Goal: Complete application form: Complete application form

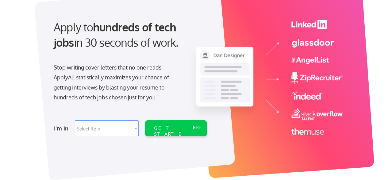
scroll to position [61, 0]
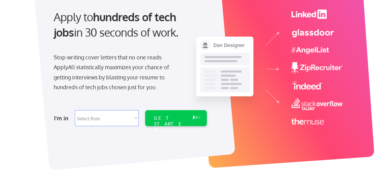
click at [116, 115] on select "Select Role Software Engineering Product Management Customer Success Sales UI/U…" at bounding box center [107, 118] width 64 height 16
select select ""sales0""
click at [75, 110] on select "Select Role Software Engineering Product Management Customer Success Sales UI/U…" at bounding box center [107, 118] width 64 height 16
select select ""sales0""
click at [178, 119] on div "GET STARTED" at bounding box center [170, 124] width 33 height 18
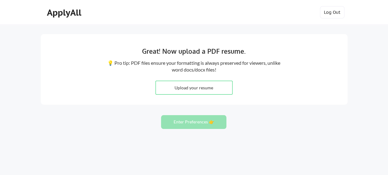
click at [212, 88] on input "file" at bounding box center [194, 87] width 76 height 13
type input "C:\fakepath\CV Resume MariaGTejeda.pdf"
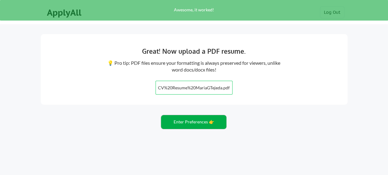
click at [203, 122] on button "Enter Preferences 👉" at bounding box center [193, 122] width 65 height 14
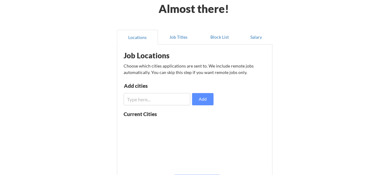
scroll to position [61, 0]
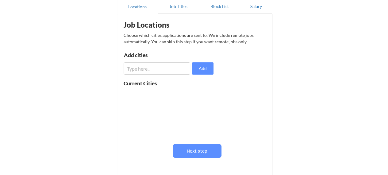
click at [168, 73] on input "input" at bounding box center [157, 68] width 67 height 12
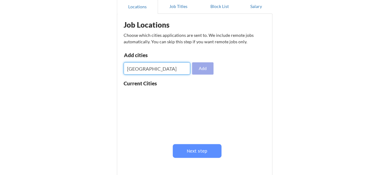
type input "[GEOGRAPHIC_DATA]"
click at [194, 70] on button "Add" at bounding box center [202, 68] width 21 height 12
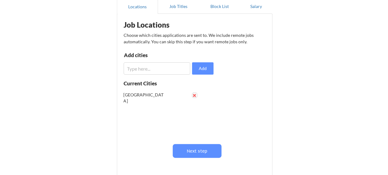
click at [195, 94] on button at bounding box center [194, 95] width 5 height 5
click at [152, 67] on input "input" at bounding box center [157, 68] width 67 height 12
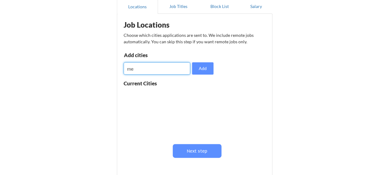
type input "m"
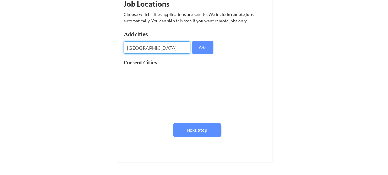
scroll to position [92, 0]
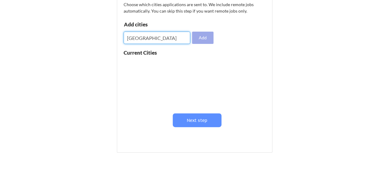
type input "Mexico City"
click at [196, 33] on button "Add" at bounding box center [202, 38] width 21 height 12
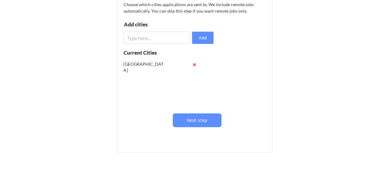
click at [172, 35] on input "input" at bounding box center [157, 38] width 67 height 12
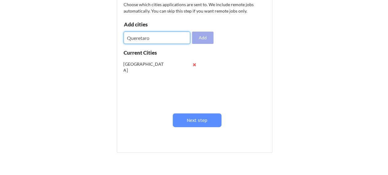
type input "Queretaro"
click at [207, 38] on button "Add" at bounding box center [202, 38] width 21 height 12
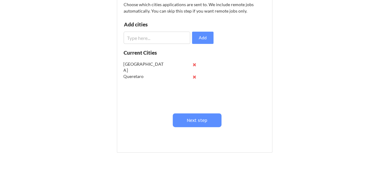
click at [172, 37] on input "input" at bounding box center [157, 38] width 67 height 12
type input "U"
type input "Austin"
click at [199, 39] on button "Add" at bounding box center [202, 38] width 21 height 12
click at [168, 39] on input "input" at bounding box center [157, 38] width 67 height 12
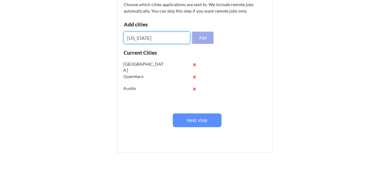
type input "New York"
click at [196, 38] on button "Add" at bounding box center [202, 38] width 21 height 12
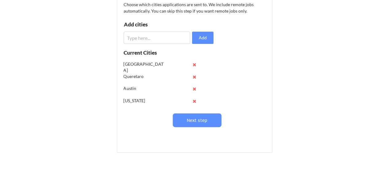
click at [161, 37] on input "input" at bounding box center [157, 38] width 67 height 12
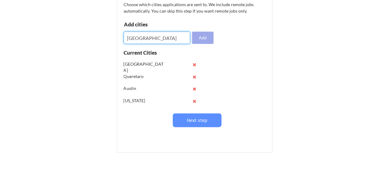
type input "[GEOGRAPHIC_DATA]"
click at [208, 39] on button "Add" at bounding box center [202, 38] width 21 height 12
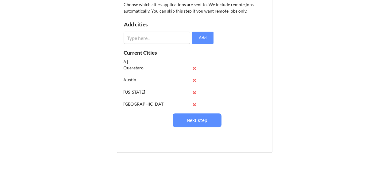
scroll to position [12, 0]
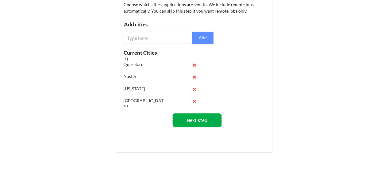
click at [196, 120] on button "Next step" at bounding box center [197, 120] width 49 height 14
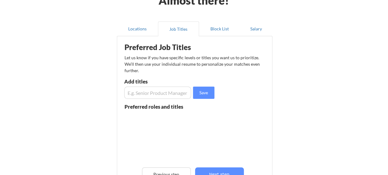
scroll to position [31, 0]
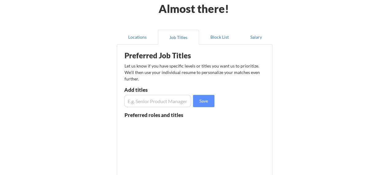
click at [153, 102] on input "input" at bounding box center [157, 101] width 67 height 12
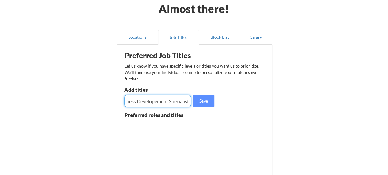
scroll to position [0, 12]
type input "Business Developement Specialist"
click at [207, 102] on button "Save" at bounding box center [203, 101] width 21 height 12
click at [174, 104] on input "input" at bounding box center [157, 101] width 67 height 12
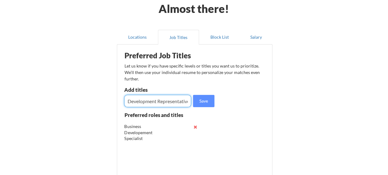
scroll to position [0, 22]
type input "Business Development Representative"
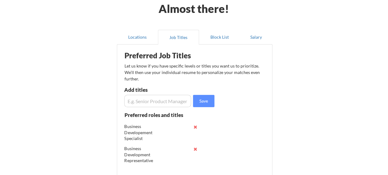
scroll to position [0, 0]
click at [174, 104] on input "input" at bounding box center [157, 101] width 67 height 12
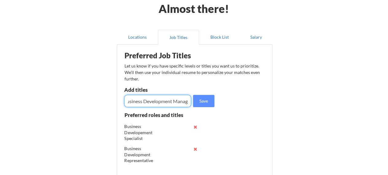
scroll to position [0, 9]
type input "Business Development Manager"
click at [210, 101] on button "Save" at bounding box center [203, 101] width 21 height 12
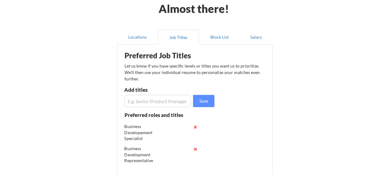
click at [174, 105] on input "input" at bounding box center [157, 101] width 67 height 12
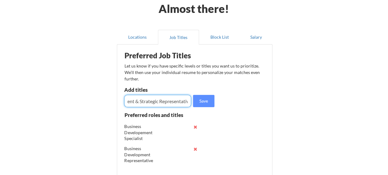
scroll to position [0, 47]
type input "Business Development & Strategic Representative"
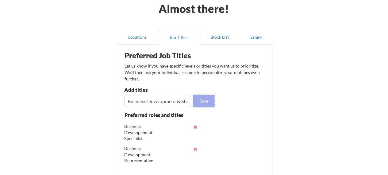
click at [208, 98] on button "Save" at bounding box center [203, 101] width 21 height 12
click at [241, 87] on div "Preferred Job Titles Let us know if you have specific levels or titles you want…" at bounding box center [196, 133] width 152 height 171
click at [176, 100] on input "input" at bounding box center [157, 101] width 67 height 12
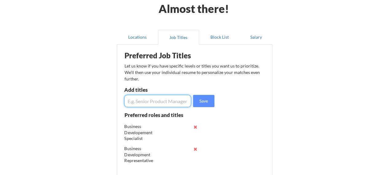
type input "s"
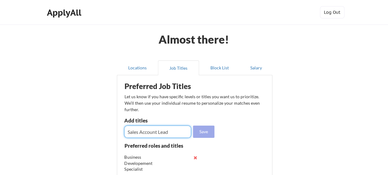
type input "Sales Account Lead"
click at [201, 132] on button "Save" at bounding box center [203, 131] width 21 height 12
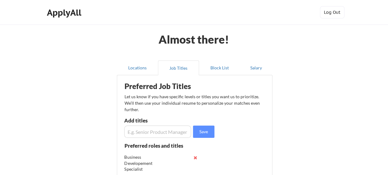
click at [253, 120] on div "Preferred Job Titles Let us know if you have specific levels or titles you want…" at bounding box center [196, 163] width 152 height 171
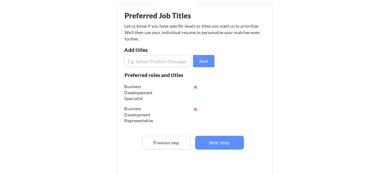
scroll to position [123, 0]
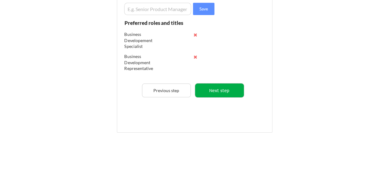
click at [227, 89] on button "Next step" at bounding box center [219, 90] width 49 height 14
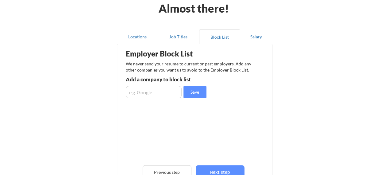
scroll to position [31, 0]
click at [166, 91] on input "input" at bounding box center [154, 92] width 56 height 12
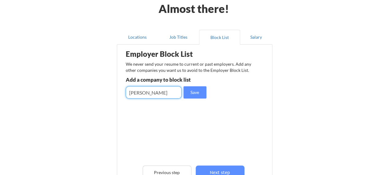
type input "[PERSON_NAME]"
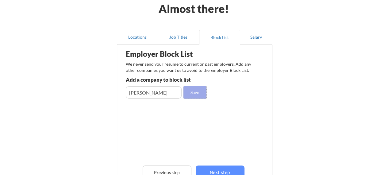
click at [199, 95] on button "Save" at bounding box center [194, 92] width 23 height 12
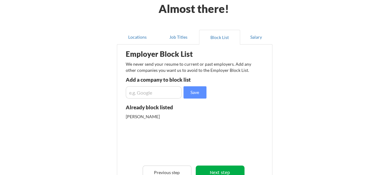
click at [236, 168] on button "Next step" at bounding box center [220, 172] width 49 height 14
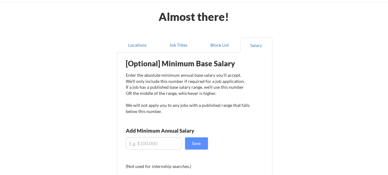
scroll to position [61, 0]
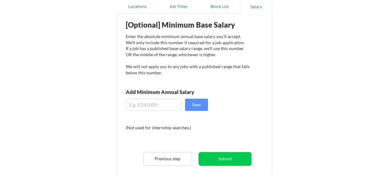
click at [163, 104] on input "input" at bounding box center [154, 104] width 56 height 12
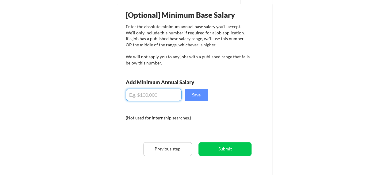
scroll to position [50, 0]
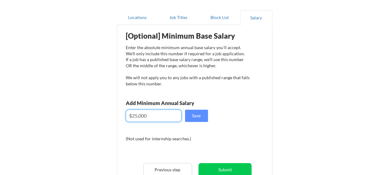
click at [137, 114] on input "input" at bounding box center [154, 116] width 56 height 12
type input "$26,000"
click at [192, 118] on button "Save" at bounding box center [196, 116] width 23 height 12
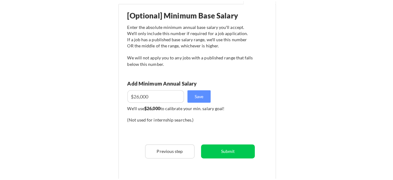
scroll to position [81, 0]
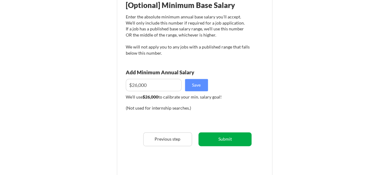
click at [233, 139] on button "Submit" at bounding box center [225, 139] width 53 height 14
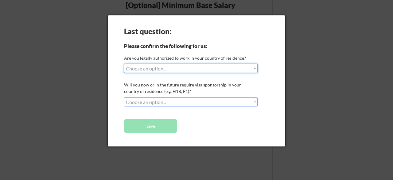
click at [200, 68] on select "Choose an option... Yes, I am a US Citizen Yes, I am a Canadian Citizen Yes, I …" at bounding box center [190, 68] width 133 height 9
select select ""no__i_am_not__yet__authorized""
click at [124, 64] on select "Choose an option... Yes, I am a US Citizen Yes, I am a Canadian Citizen Yes, I …" at bounding box center [190, 68] width 133 height 9
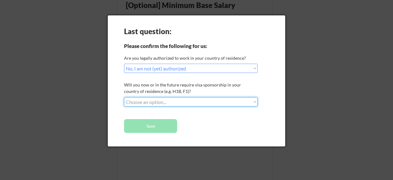
click at [193, 101] on select "Choose an option... No, I will not need sponsorship Yes, I will need sponsorship" at bounding box center [190, 101] width 133 height 9
select select ""yes__i_will_need_sponsorship""
click at [124, 97] on select "Choose an option... No, I will not need sponsorship Yes, I will need sponsorship" at bounding box center [190, 101] width 133 height 9
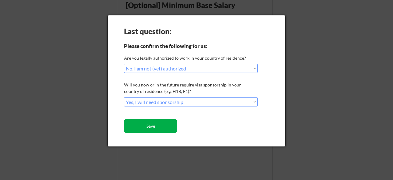
click at [164, 122] on button "Save" at bounding box center [150, 126] width 53 height 14
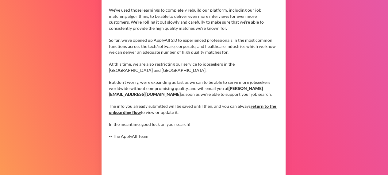
scroll to position [61, 0]
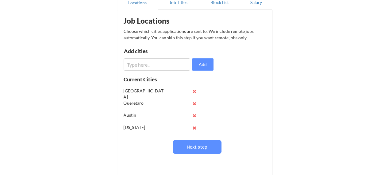
scroll to position [92, 0]
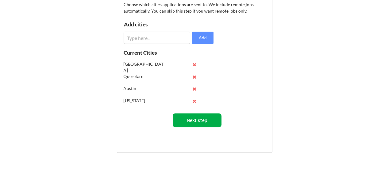
click at [205, 116] on button "Next step" at bounding box center [197, 120] width 49 height 14
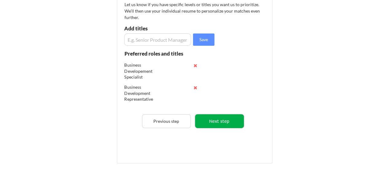
click at [220, 122] on button "Next step" at bounding box center [219, 121] width 49 height 14
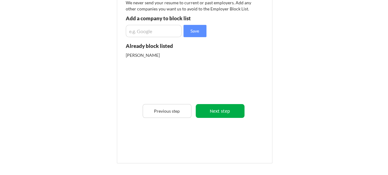
click at [226, 113] on button "Next step" at bounding box center [220, 111] width 49 height 14
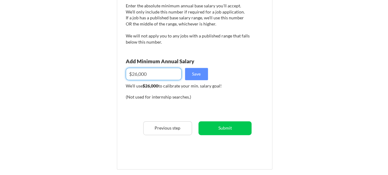
click at [137, 75] on input "input" at bounding box center [154, 74] width 56 height 12
type input "$."
click at [142, 73] on input "input" at bounding box center [154, 74] width 56 height 12
type input "$40,000"
click at [205, 93] on div "We'll use $26,000 to calibrate your min. salary goal!" at bounding box center [188, 90] width 124 height 15
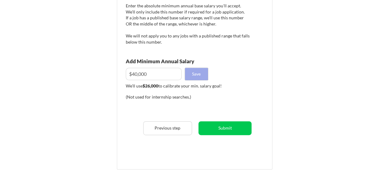
click at [193, 73] on button "Save" at bounding box center [196, 74] width 23 height 12
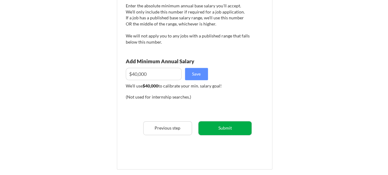
click at [235, 129] on button "Submit" at bounding box center [225, 128] width 53 height 14
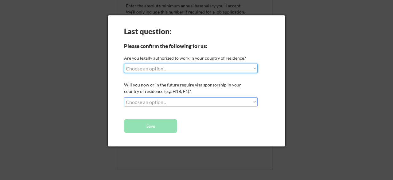
click at [176, 64] on select "Choose an option... Yes, I am a US Citizen Yes, I am a Canadian Citizen Yes, I …" at bounding box center [190, 68] width 133 height 9
select select ""no__i_am_not__yet__authorized""
click at [124, 64] on select "Choose an option... Yes, I am a US Citizen Yes, I am a Canadian Citizen Yes, I …" at bounding box center [190, 68] width 133 height 9
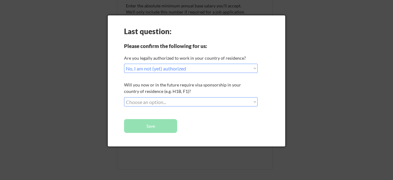
click at [174, 101] on select "Choose an option... No, I will not need sponsorship Yes, I will need sponsorship" at bounding box center [190, 101] width 133 height 9
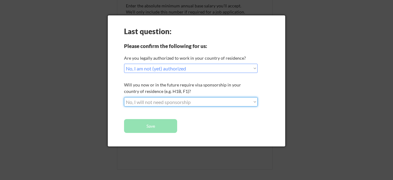
click at [124, 97] on select "Choose an option... No, I will not need sponsorship Yes, I will need sponsorship" at bounding box center [190, 101] width 133 height 9
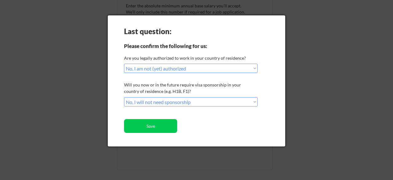
click at [171, 104] on select "Choose an option... No, I will not need sponsorship Yes, I will need sponsorship" at bounding box center [190, 101] width 133 height 9
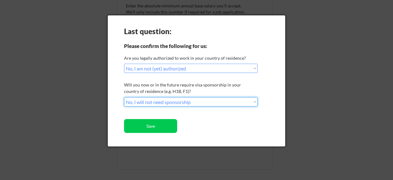
select select ""yes__i_will_need_sponsorship""
click at [124, 97] on select "Choose an option... No, I will not need sponsorship Yes, I will need sponsorship" at bounding box center [190, 101] width 133 height 9
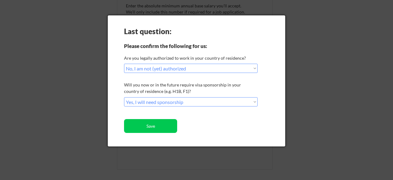
click at [201, 115] on div "Last question: Please confirm the following for us: Are you legally authorized …" at bounding box center [196, 80] width 177 height 131
click at [157, 123] on button "Save" at bounding box center [150, 126] width 53 height 14
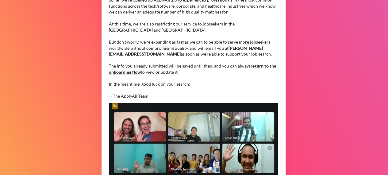
scroll to position [132, 0]
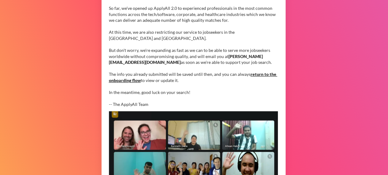
click at [128, 80] on link "return to the onboarding flow" at bounding box center [193, 76] width 168 height 11
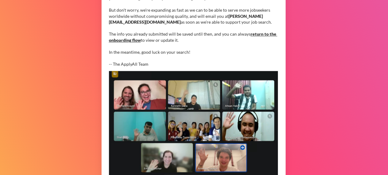
scroll to position [224, 0]
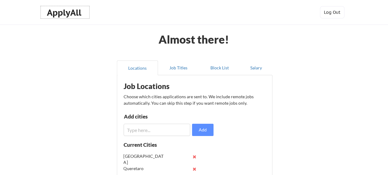
click at [75, 10] on div "ApplyAll" at bounding box center [65, 12] width 36 height 10
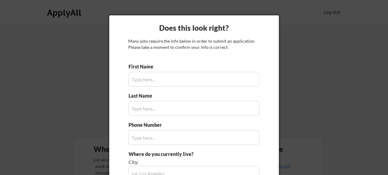
click at [308, 71] on div at bounding box center [194, 87] width 388 height 175
click at [159, 81] on input "input" at bounding box center [193, 79] width 131 height 15
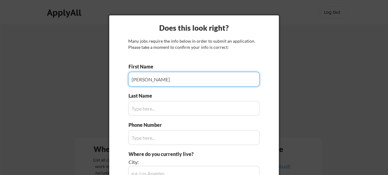
type input "[PERSON_NAME]"
click at [135, 106] on input "input" at bounding box center [193, 108] width 131 height 15
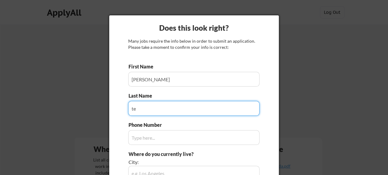
type input "t"
type input "Tejeda"
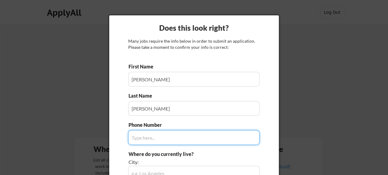
click at [152, 140] on input "input" at bounding box center [193, 137] width 131 height 15
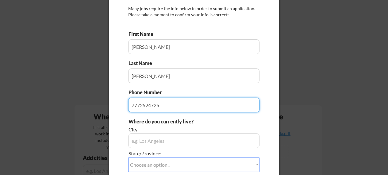
scroll to position [61, 0]
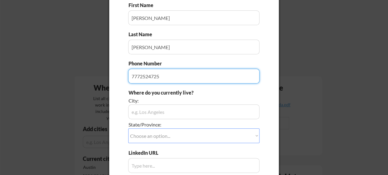
type input "7772524725"
click at [194, 115] on input "input" at bounding box center [193, 111] width 131 height 15
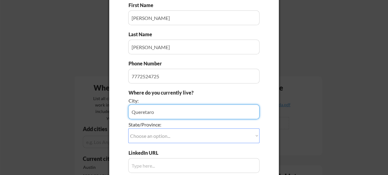
type input "Queretaro"
click at [182, 133] on select "Choose an option... Other/Not Applicable Alabama Alaska Alberta Arizona Arkansa…" at bounding box center [193, 135] width 131 height 15
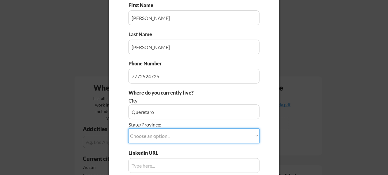
select select ""Other/Not Applicable""
click at [128, 128] on select "Choose an option... Other/Not Applicable Alabama Alaska Alberta Arizona Arkansa…" at bounding box center [193, 135] width 131 height 15
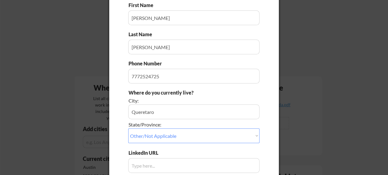
scroll to position [123, 0]
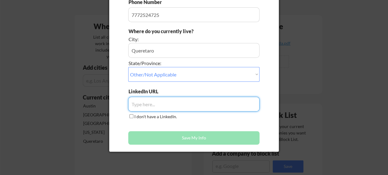
click at [164, 100] on input "input" at bounding box center [193, 104] width 131 height 15
click at [162, 100] on input "input" at bounding box center [193, 104] width 131 height 15
paste input "https://www.linkedin.com/in/maria-guadalupe-tejeda-sa%C3%ADnos-9010b1208/"
type input "https://www.linkedin.com/in/maria-guadalupe-tejeda-sa%C3%ADnos-9010b1208/"
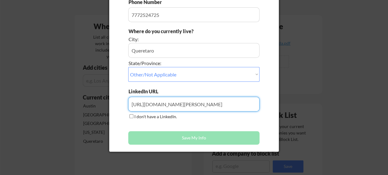
click at [206, 124] on div "First Name Last Name Phone Number Where do you currently live? City: State/Prov…" at bounding box center [193, 43] width 131 height 207
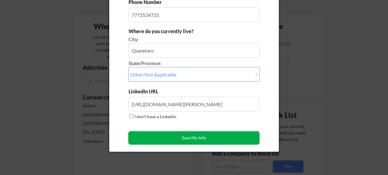
click at [207, 136] on button "Save My Info" at bounding box center [193, 138] width 131 height 14
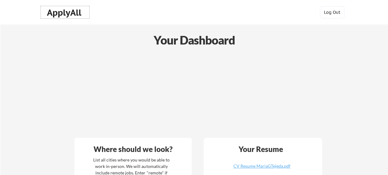
click at [74, 13] on div "ApplyAll" at bounding box center [65, 12] width 36 height 10
drag, startPoint x: 73, startPoint y: 14, endPoint x: 153, endPoint y: 27, distance: 81.5
click at [73, 14] on div "ApplyAll" at bounding box center [65, 12] width 36 height 10
click at [176, 45] on div "Your Dashboard" at bounding box center [195, 39] width 388 height 17
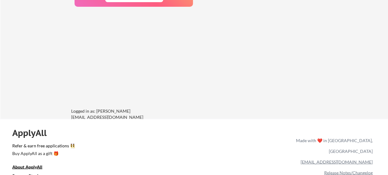
scroll to position [552, 0]
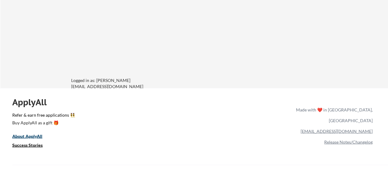
click at [37, 137] on u "About ApplyAll" at bounding box center [27, 135] width 30 height 5
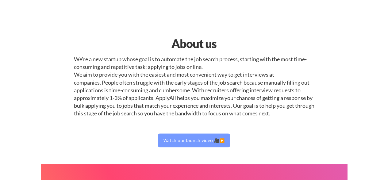
select select ""sales0""
